Goal: Find specific page/section: Find specific page/section

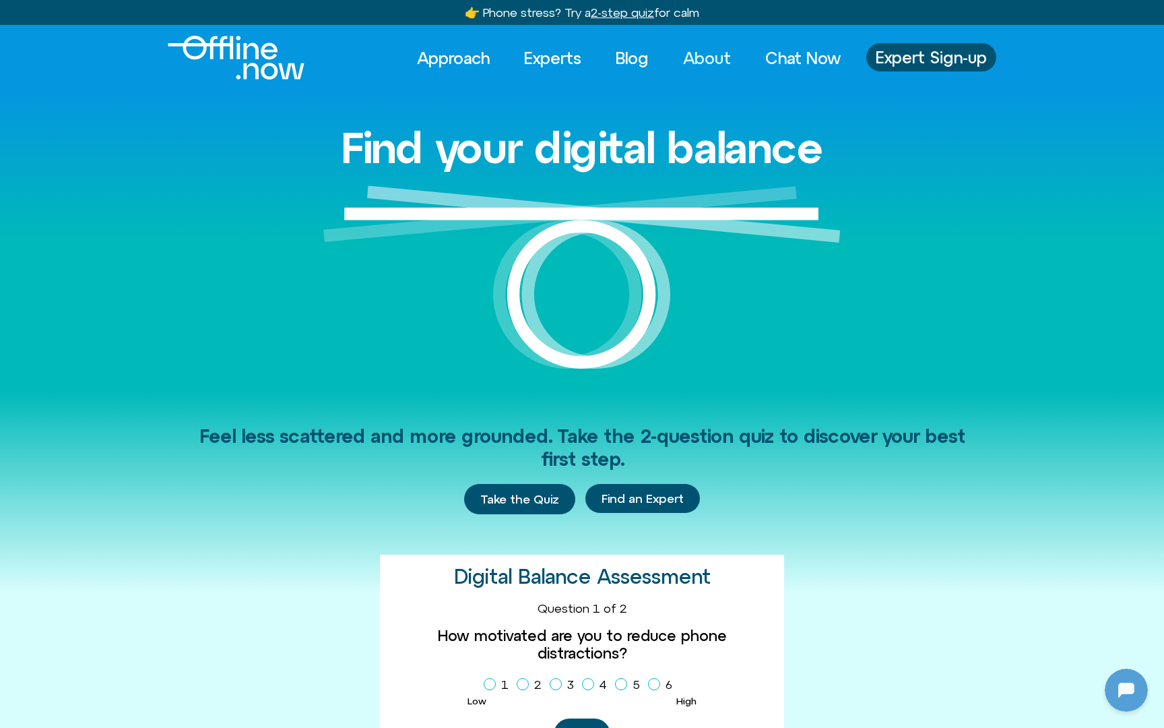
click at [707, 68] on link "About" at bounding box center [707, 58] width 72 height 30
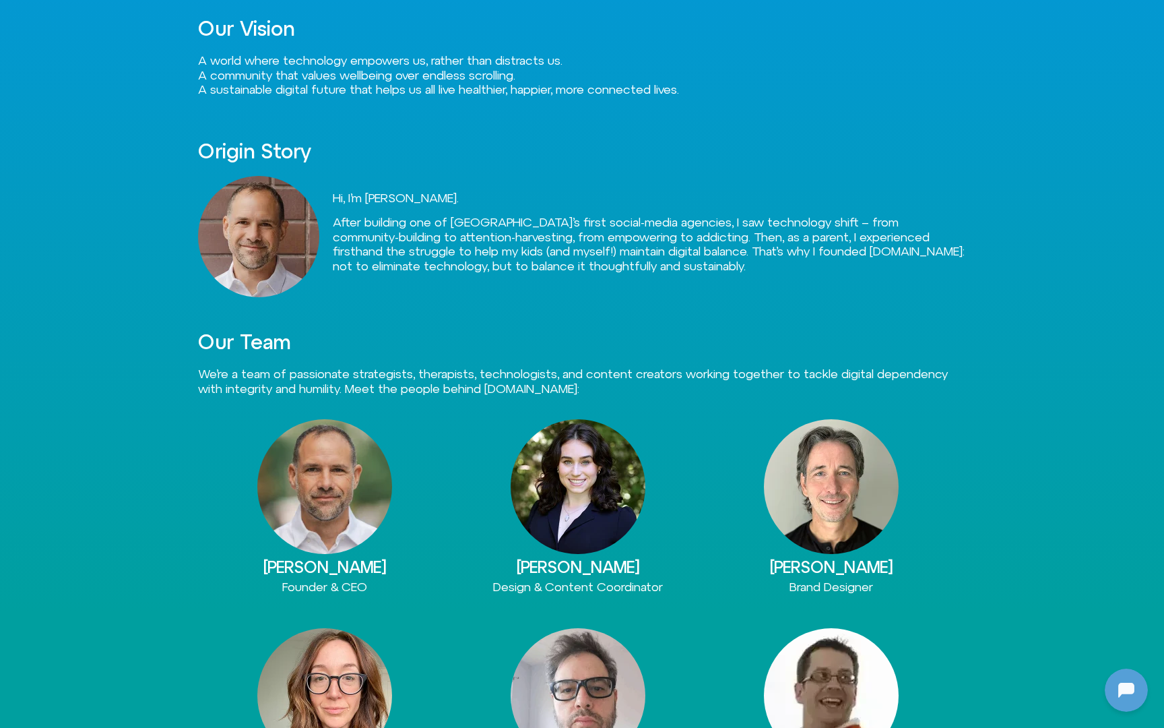
scroll to position [316, 0]
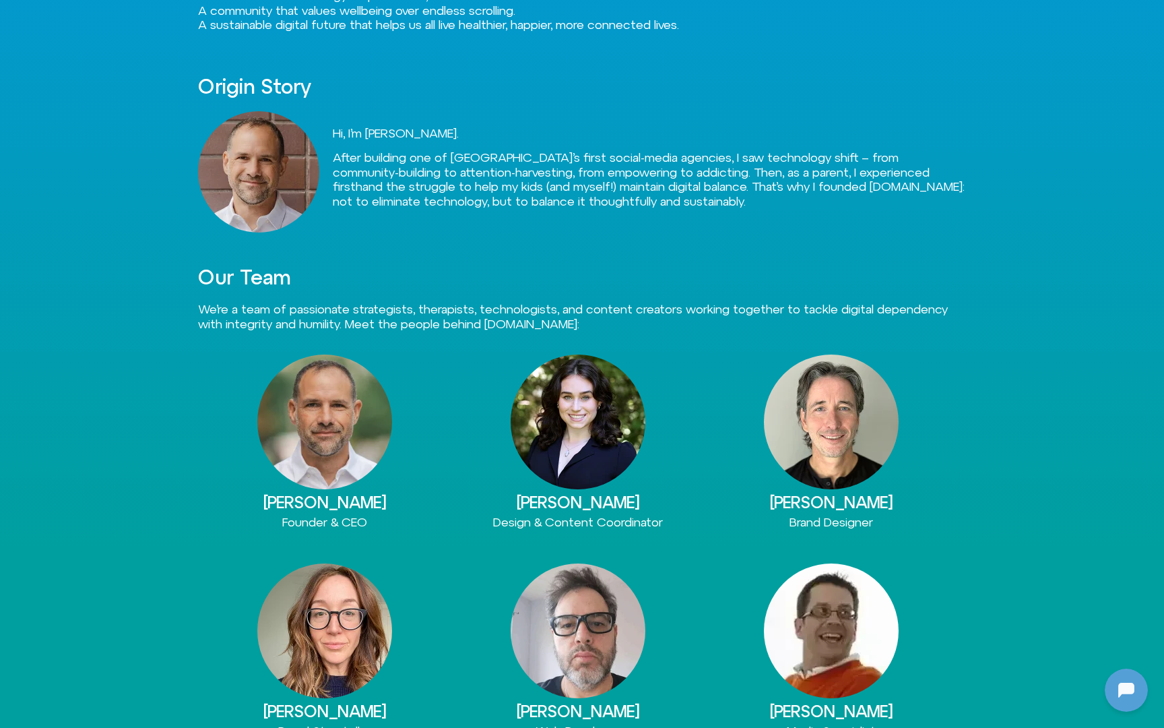
click at [751, 501] on h3 "Randall Van Gerwen" at bounding box center [831, 502] width 253 height 18
click at [757, 501] on h3 "Randall Van Gerwen" at bounding box center [831, 502] width 253 height 18
drag, startPoint x: 751, startPoint y: 501, endPoint x: 948, endPoint y: 501, distance: 197.4
click at [947, 501] on h3 "Randall Van Gerwen" at bounding box center [831, 502] width 253 height 18
copy h3 "Randall Van Gerwen"
